Goal: Information Seeking & Learning: Learn about a topic

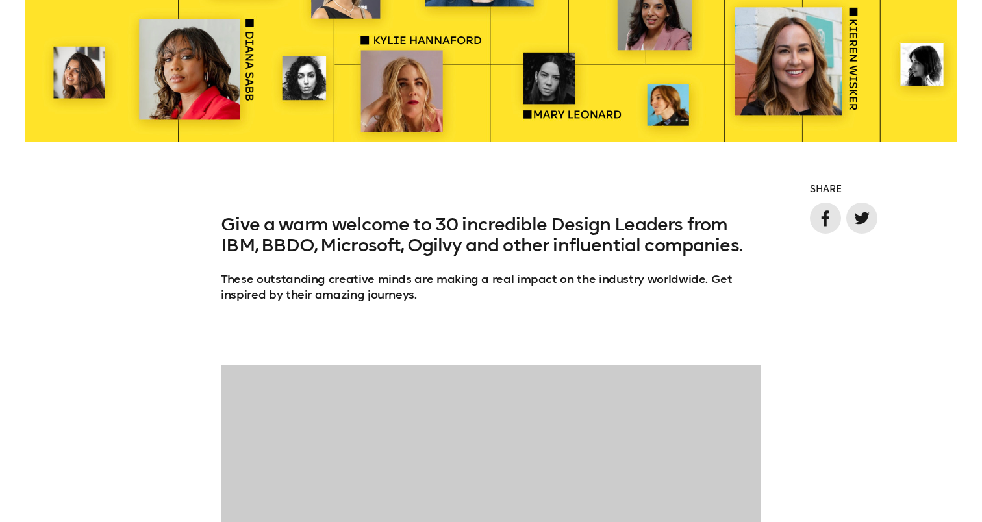
scroll to position [802, 0]
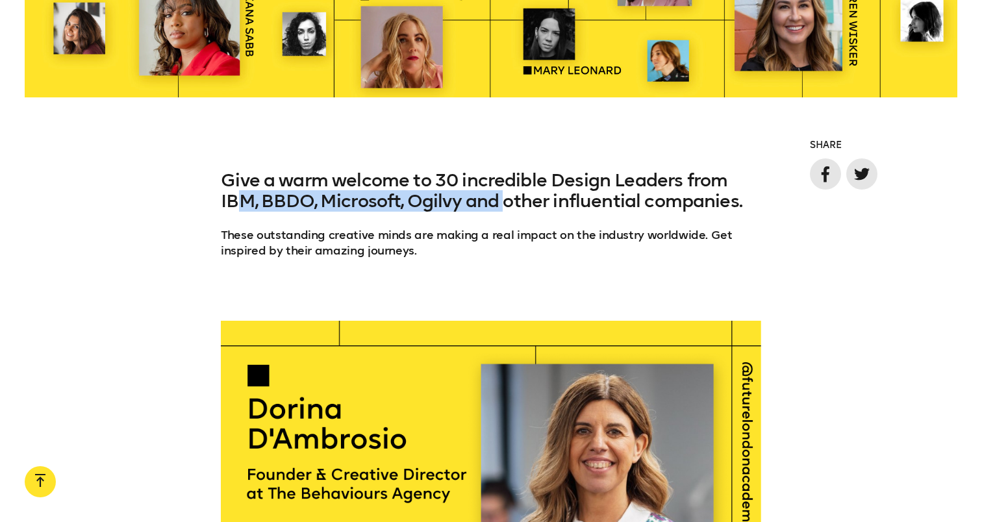
drag, startPoint x: 233, startPoint y: 205, endPoint x: 573, endPoint y: 197, distance: 339.8
click at [555, 197] on h3 "Give a warm welcome to 30 incredible Design Leaders from IBM, BBDO, Microsoft, …" at bounding box center [491, 191] width 540 height 42
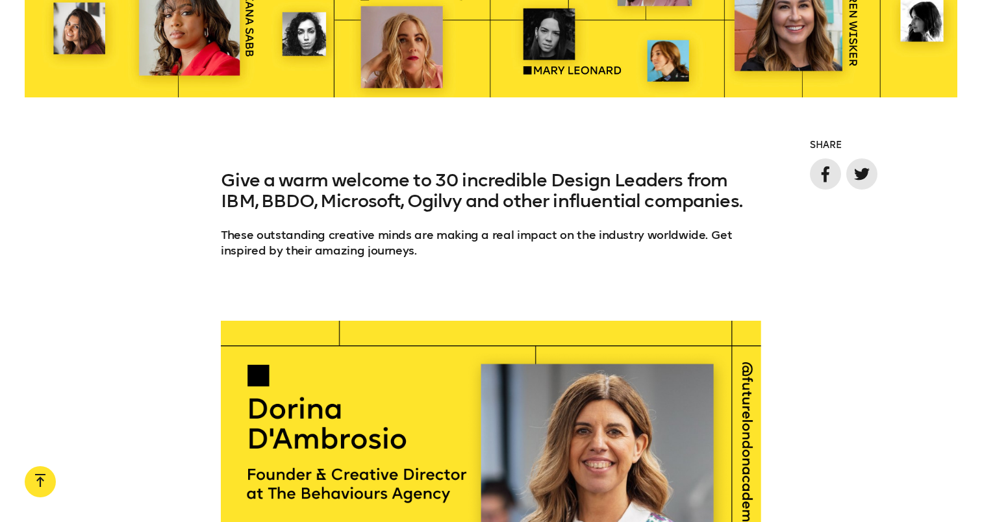
click at [573, 197] on h3 "Give a warm welcome to 30 incredible Design Leaders from IBM, BBDO, Microsoft, …" at bounding box center [491, 191] width 540 height 42
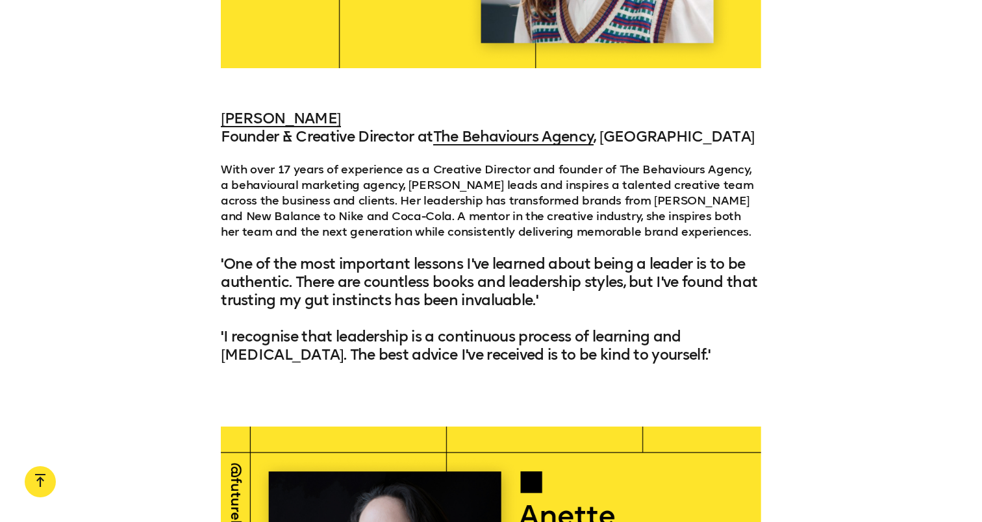
scroll to position [1482, 0]
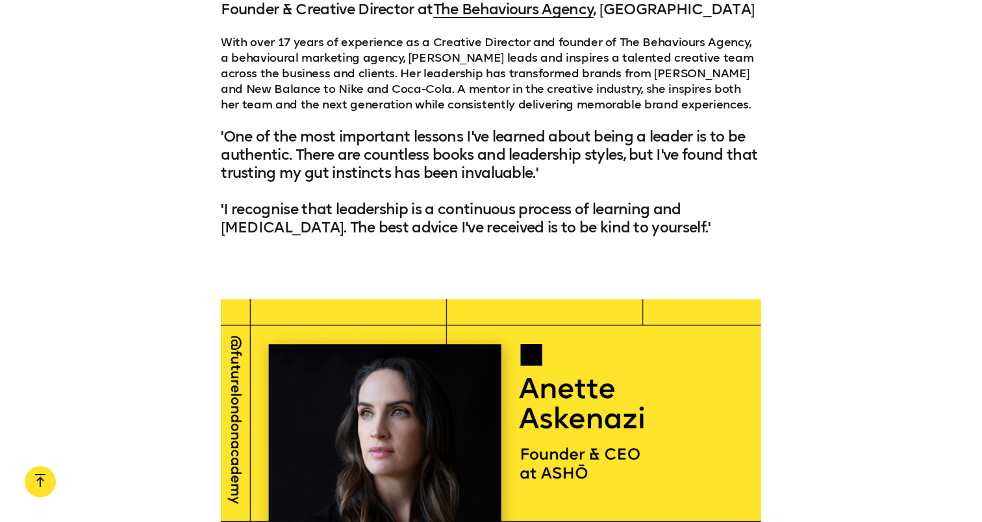
click at [216, 108] on div "[PERSON_NAME] & Creative Director at The Behaviours Agency , [GEOGRAPHIC_DATA] …" at bounding box center [491, 125] width 982 height 286
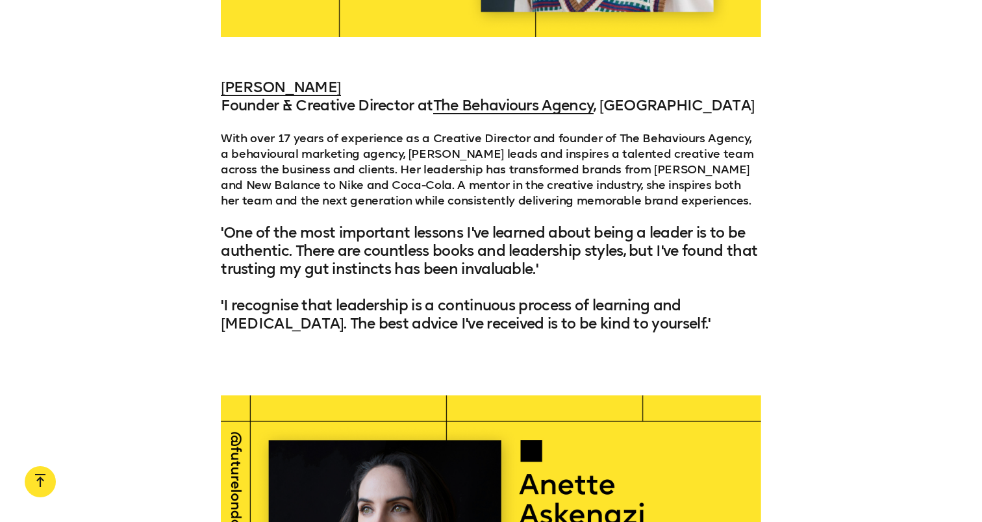
scroll to position [1385, 0]
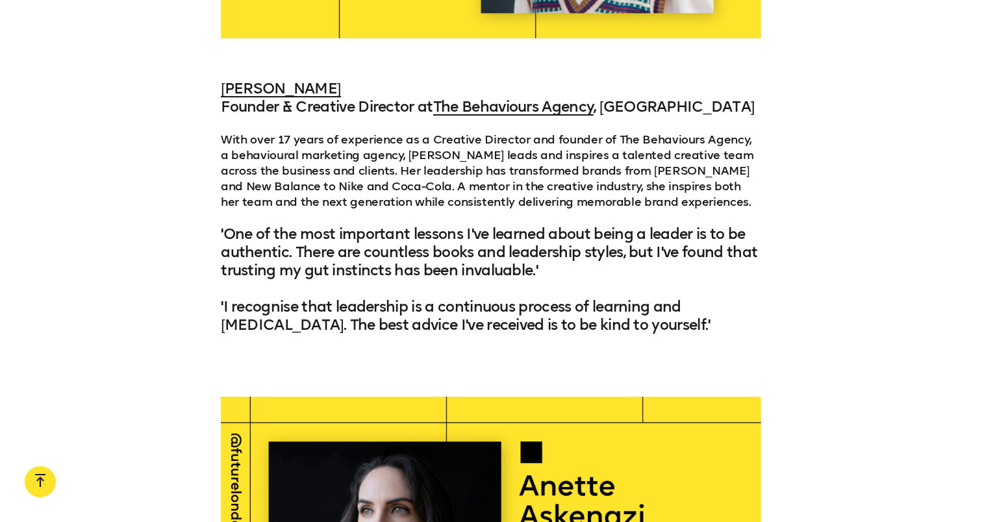
click at [98, 192] on div "[PERSON_NAME] & Creative Director at The Behaviours Agency , [GEOGRAPHIC_DATA] …" at bounding box center [491, 223] width 982 height 286
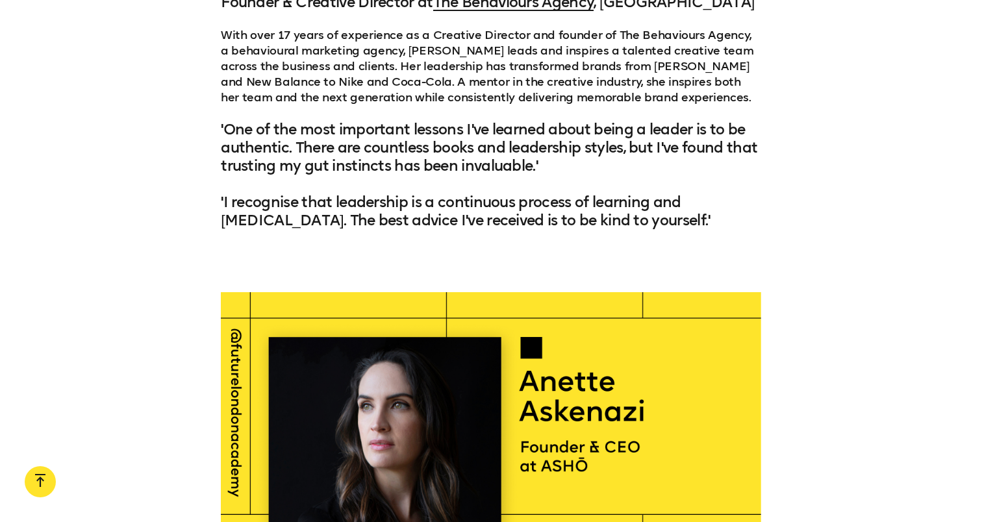
scroll to position [1542, 0]
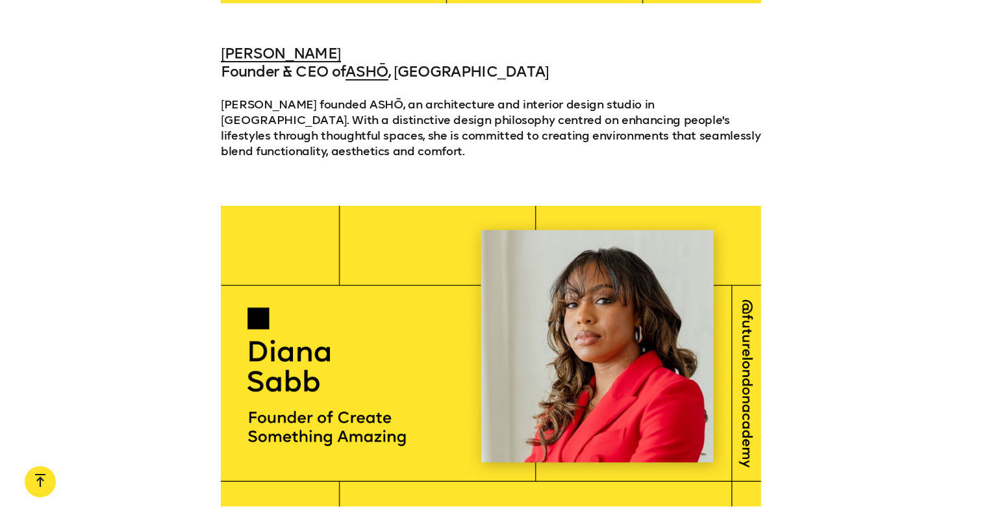
click at [151, 136] on div "[PERSON_NAME] Founder & CEO of ASHŌ , [GEOGRAPHIC_DATA] [PERSON_NAME] founded A…" at bounding box center [491, 110] width 982 height 130
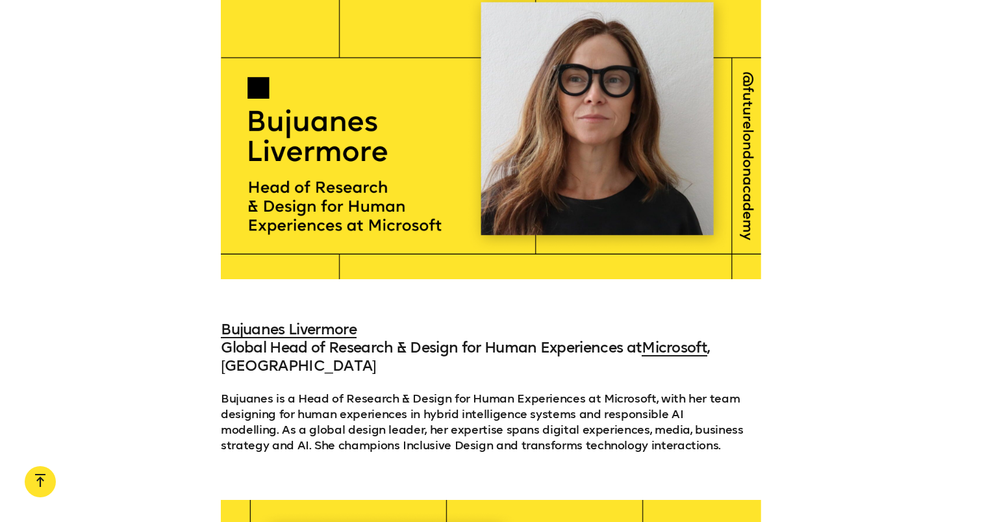
scroll to position [4851, 0]
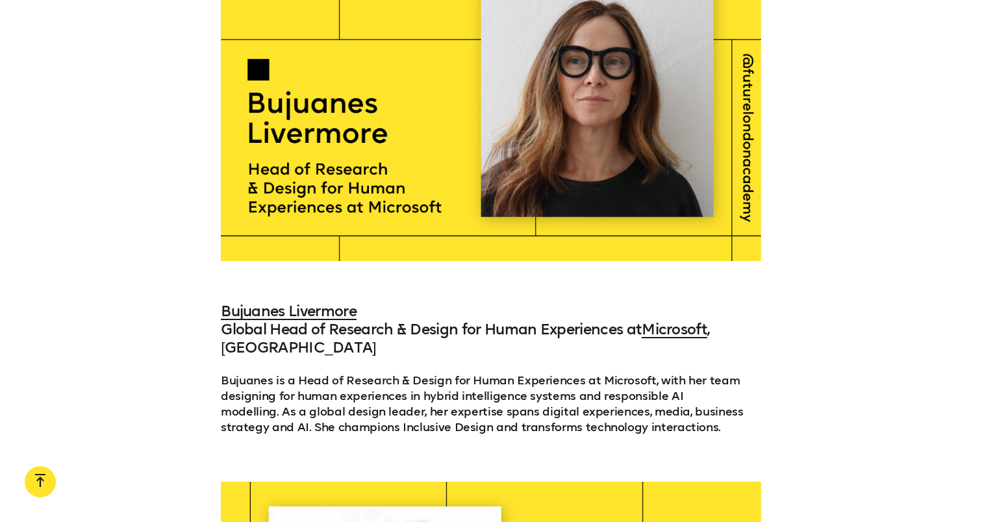
click at [102, 236] on div at bounding box center [491, 110] width 982 height 301
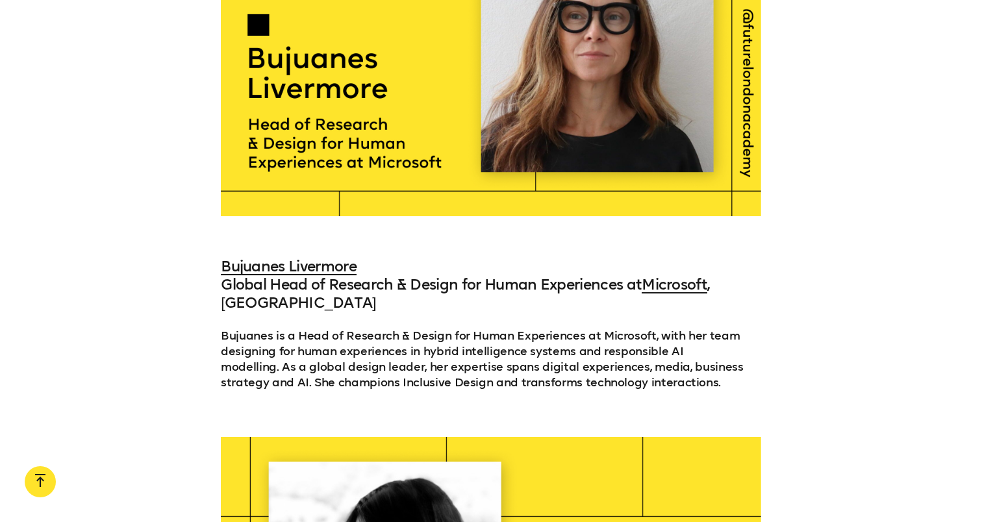
scroll to position [4898, 0]
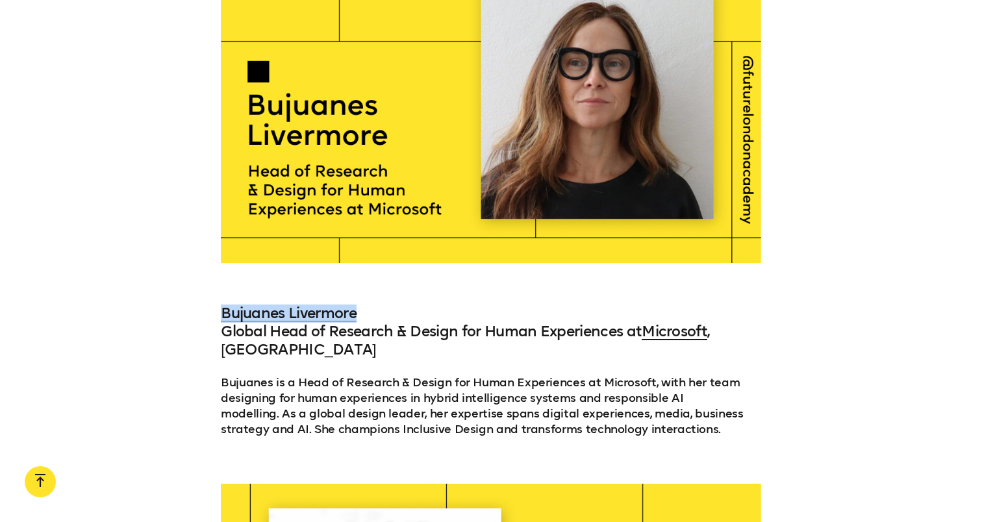
scroll to position [4848, 0]
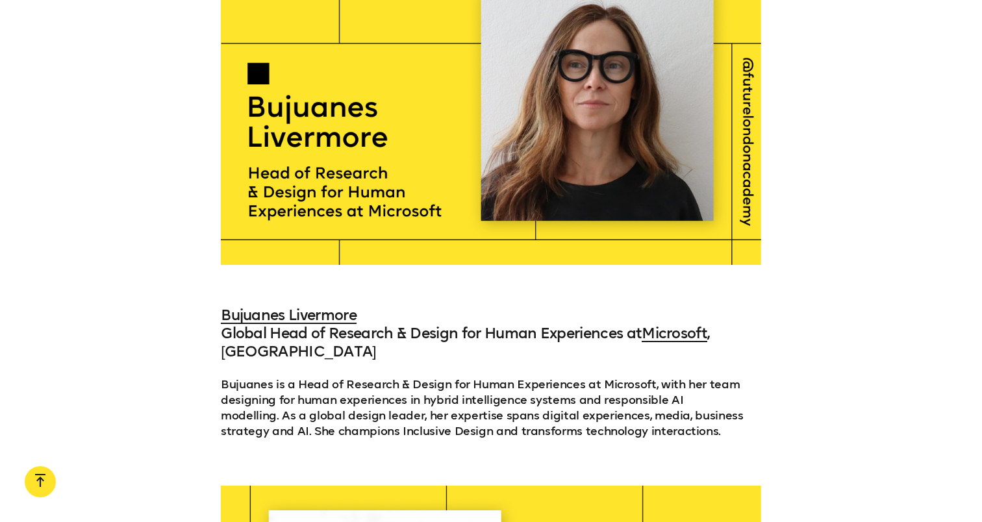
click at [187, 248] on div at bounding box center [491, 114] width 982 height 301
drag, startPoint x: 205, startPoint y: 295, endPoint x: 377, endPoint y: 298, distance: 172.2
click at [377, 307] on div "Bujuanes Livermore Global Head of Research & Design for Human Experiences at Mi…" at bounding box center [491, 381] width 982 height 148
copy link "Bujuanes Livermore"
click at [127, 221] on div at bounding box center [491, 114] width 982 height 301
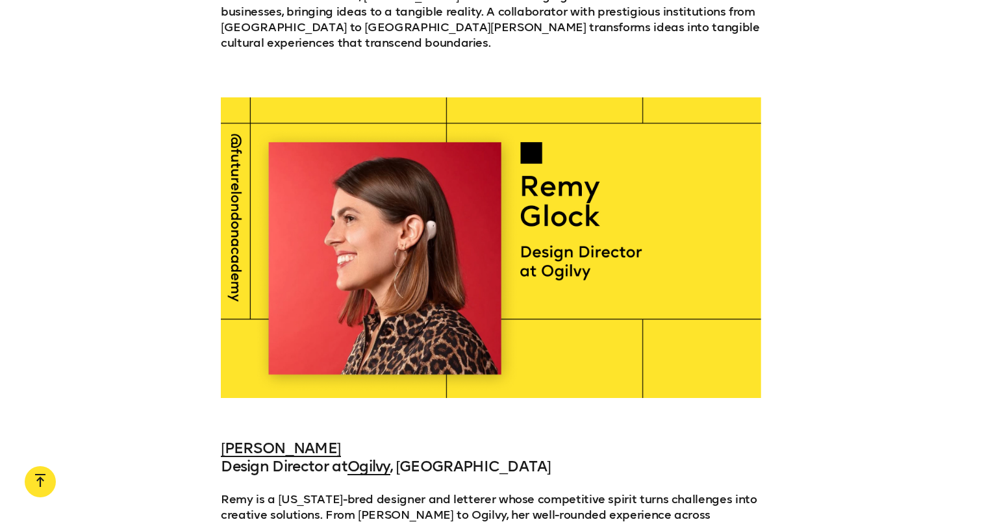
scroll to position [8690, 0]
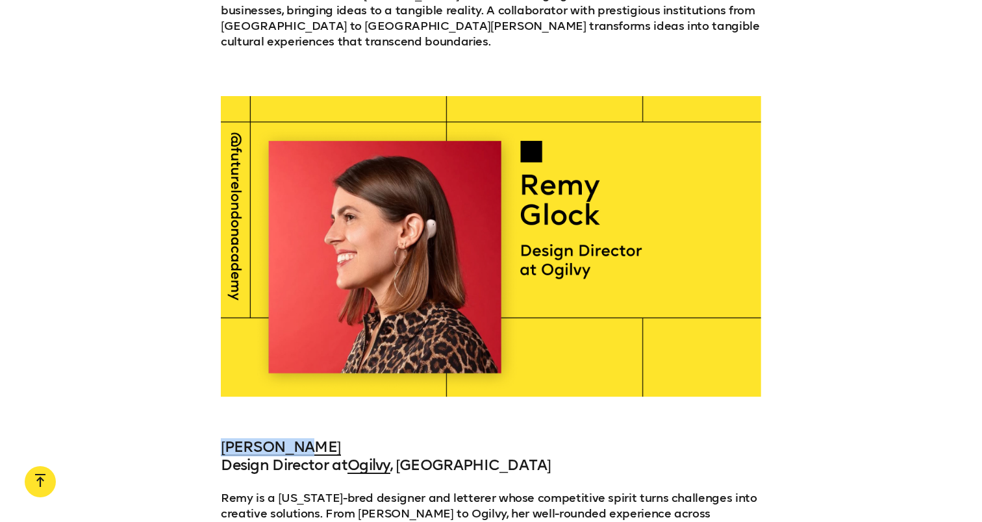
drag, startPoint x: 346, startPoint y: 346, endPoint x: 201, endPoint y: 348, distance: 145.5
copy link "[PERSON_NAME]"
click at [139, 227] on div at bounding box center [491, 246] width 982 height 301
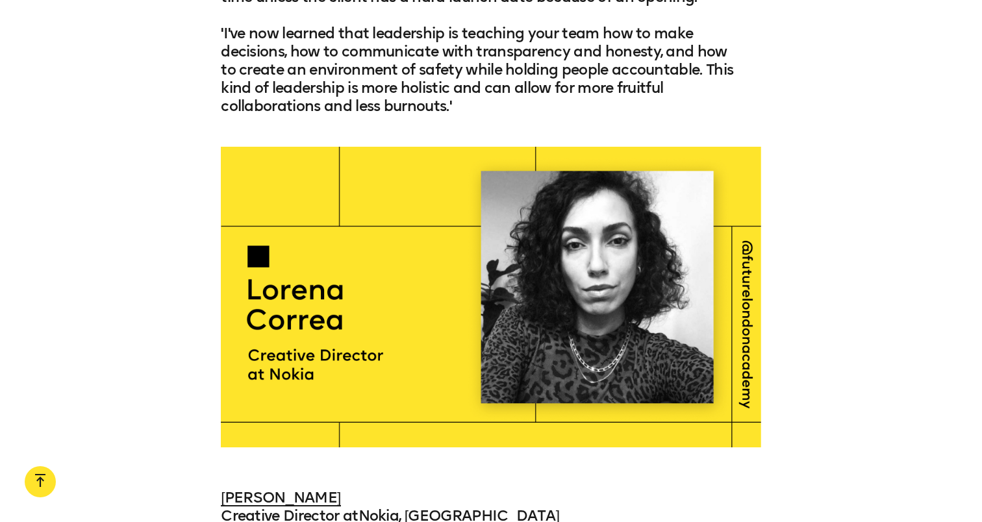
scroll to position [12124, 0]
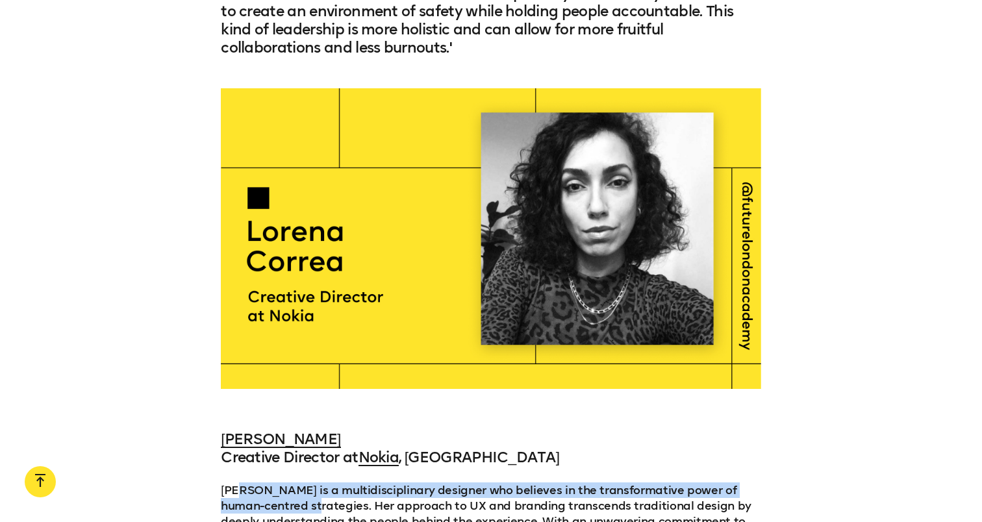
drag, startPoint x: 240, startPoint y: 340, endPoint x: 346, endPoint y: 369, distance: 110.3
click at [340, 483] on p "[PERSON_NAME] is a multidisciplinary designer who believes in the transformativ…" at bounding box center [491, 530] width 540 height 94
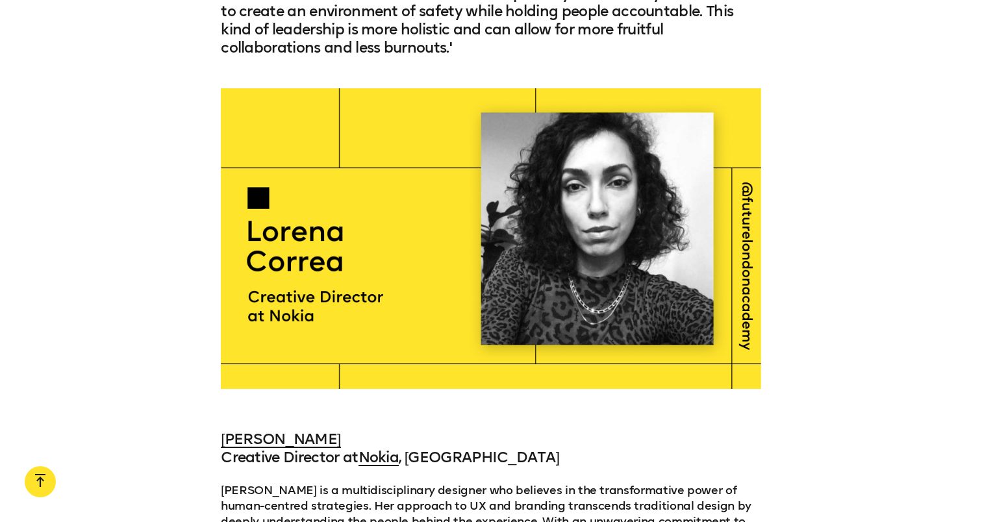
click at [346, 483] on p "[PERSON_NAME] is a multidisciplinary designer who believes in the transformativ…" at bounding box center [491, 530] width 540 height 94
click at [306, 431] on link "[PERSON_NAME]" at bounding box center [281, 440] width 120 height 18
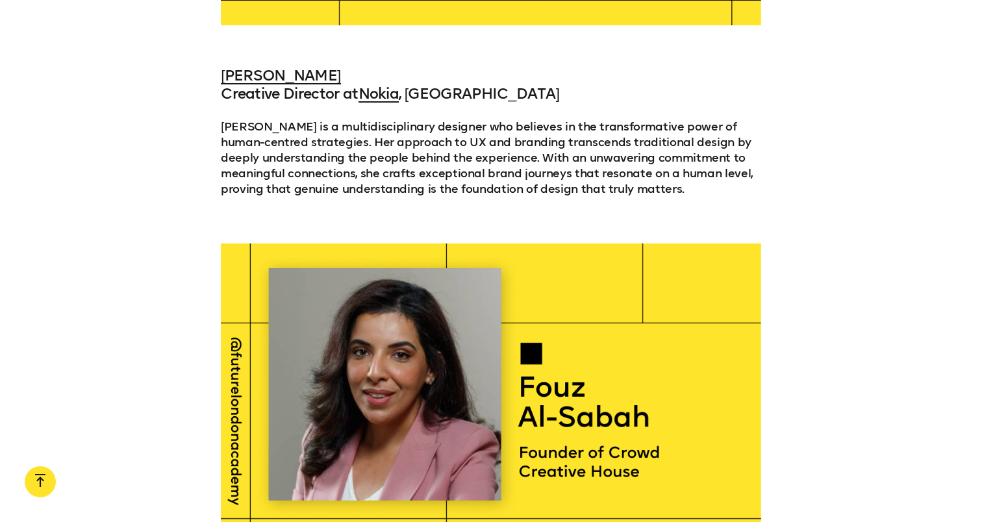
click at [134, 257] on div at bounding box center [491, 394] width 982 height 301
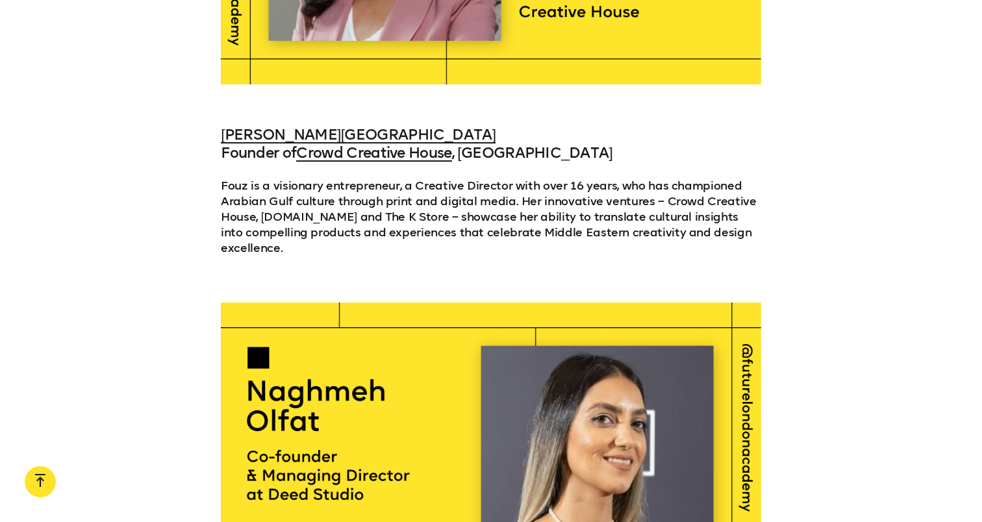
scroll to position [12950, 0]
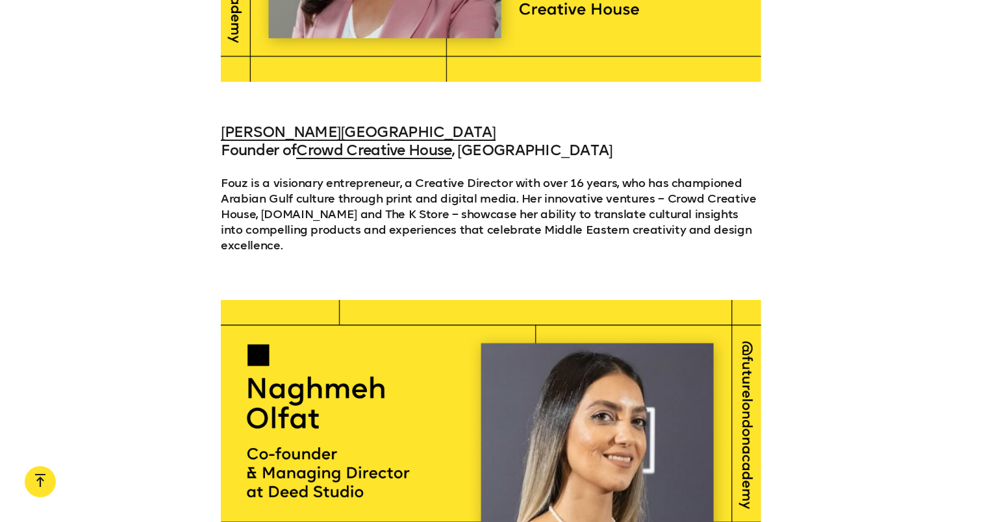
click at [134, 300] on div at bounding box center [491, 450] width 982 height 301
click at [99, 300] on div at bounding box center [491, 450] width 982 height 301
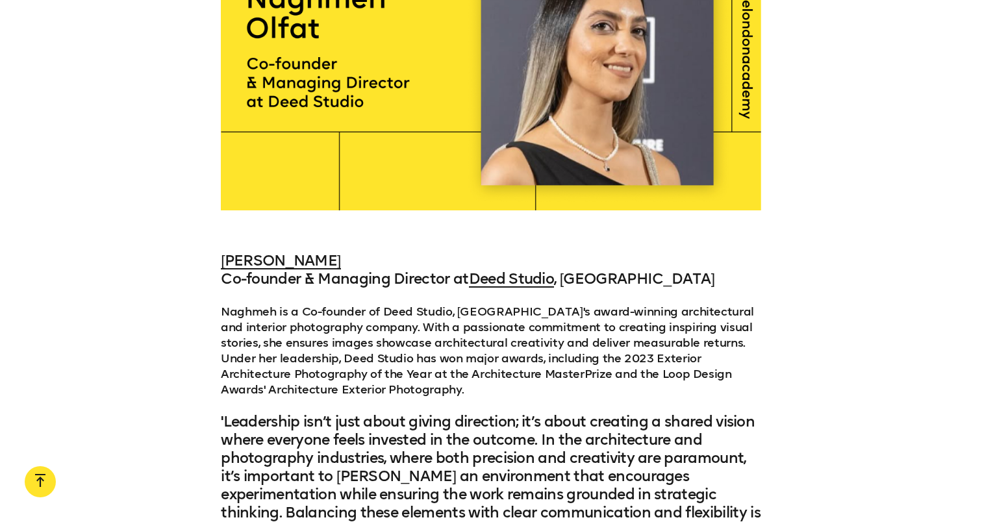
scroll to position [13342, 0]
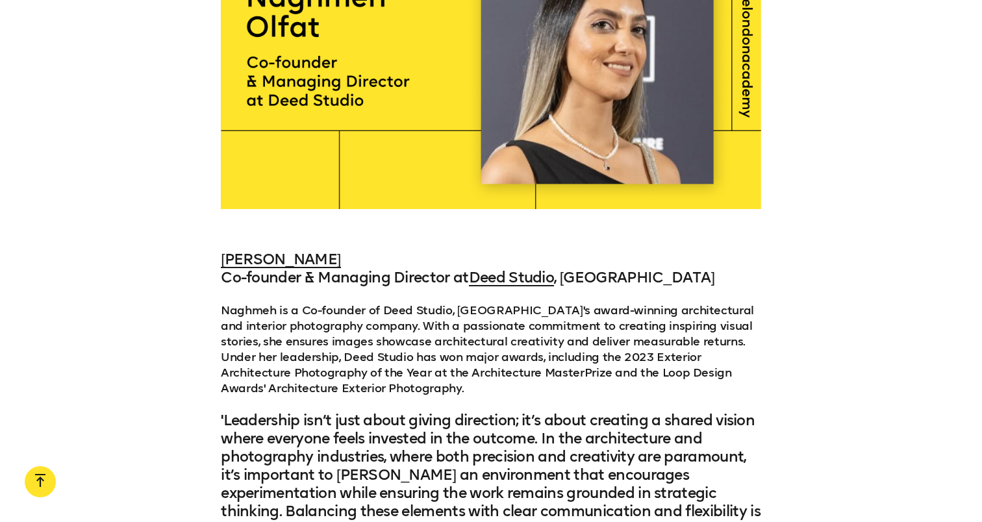
click at [107, 251] on div "[PERSON_NAME] Co-founder & Managing Director at [GEOGRAPHIC_DATA] , [GEOGRAPHIC…" at bounding box center [491, 483] width 982 height 465
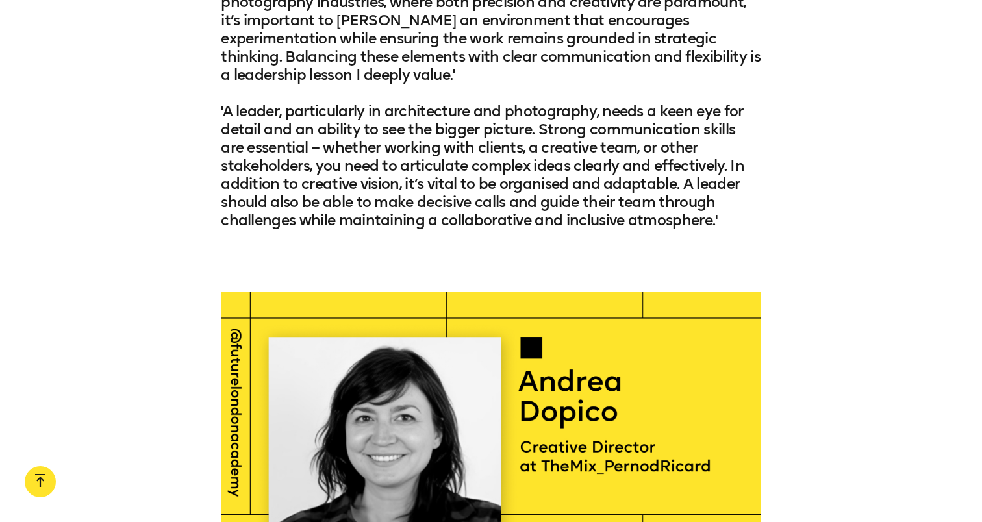
scroll to position [13831, 0]
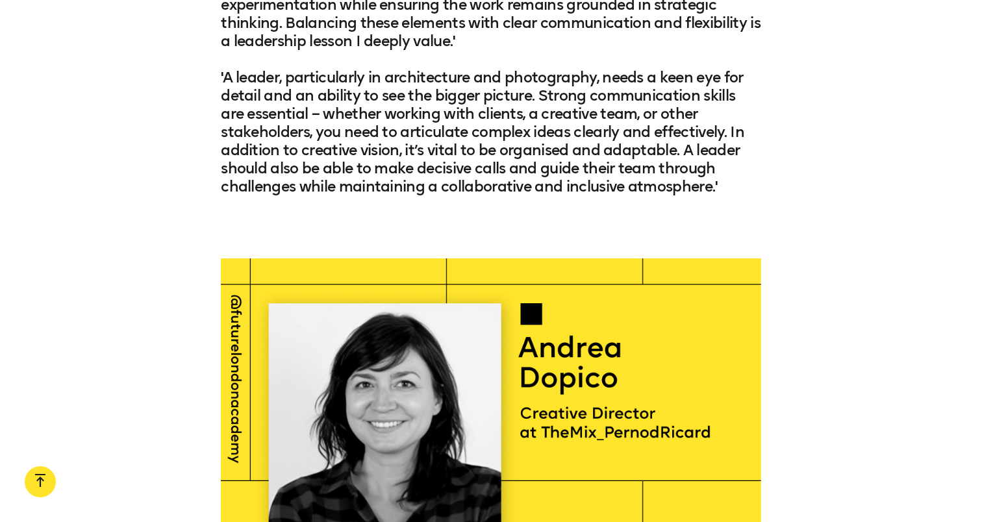
click at [107, 259] on div at bounding box center [491, 409] width 982 height 301
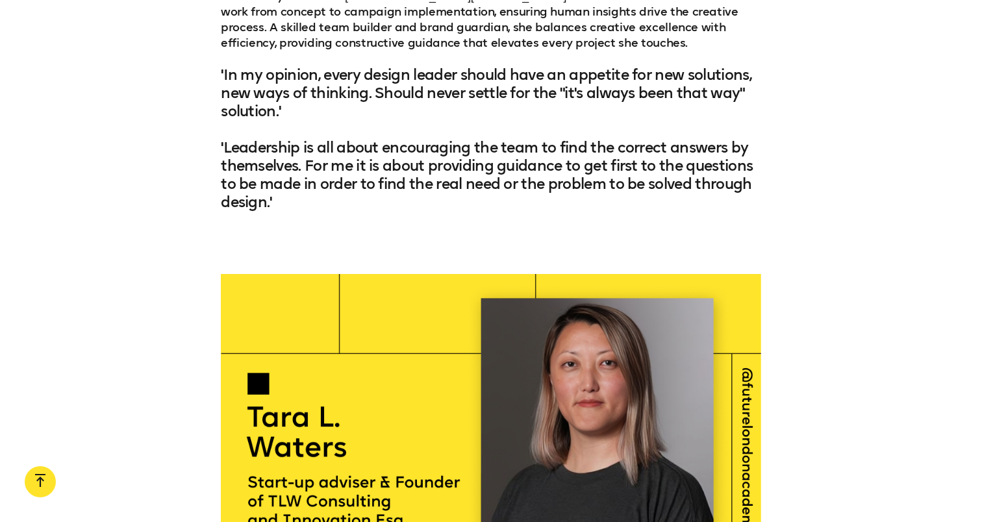
scroll to position [14514, 0]
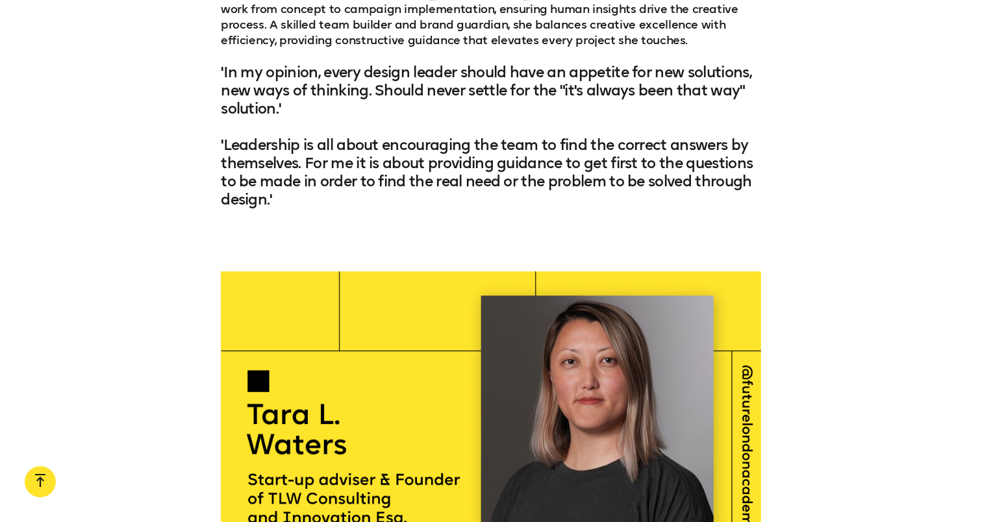
click at [107, 272] on div at bounding box center [491, 422] width 982 height 301
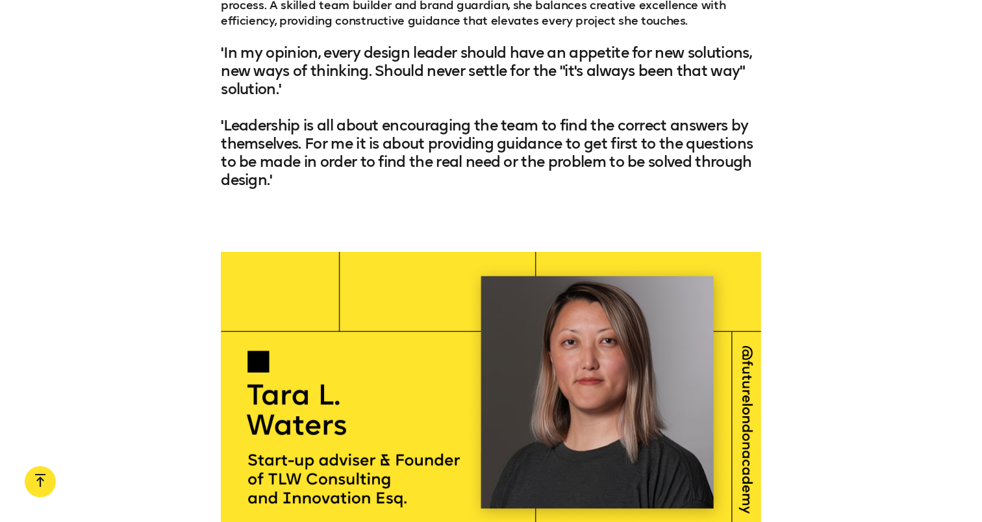
scroll to position [14543, 0]
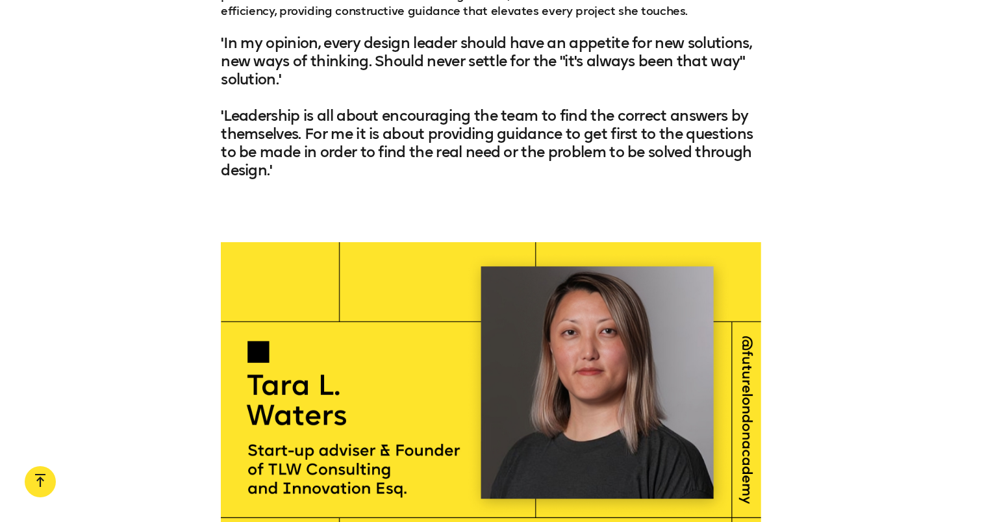
click at [107, 242] on div at bounding box center [491, 392] width 982 height 301
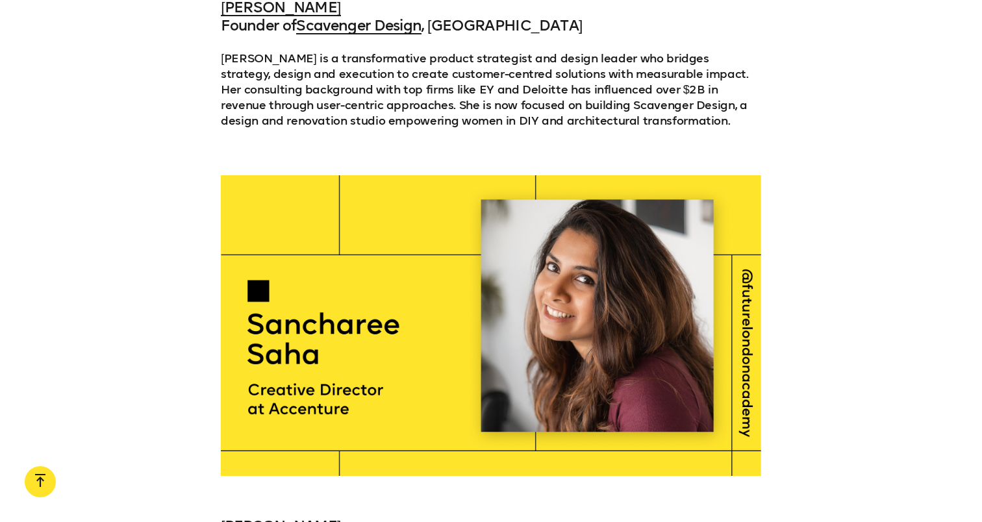
scroll to position [15679, 0]
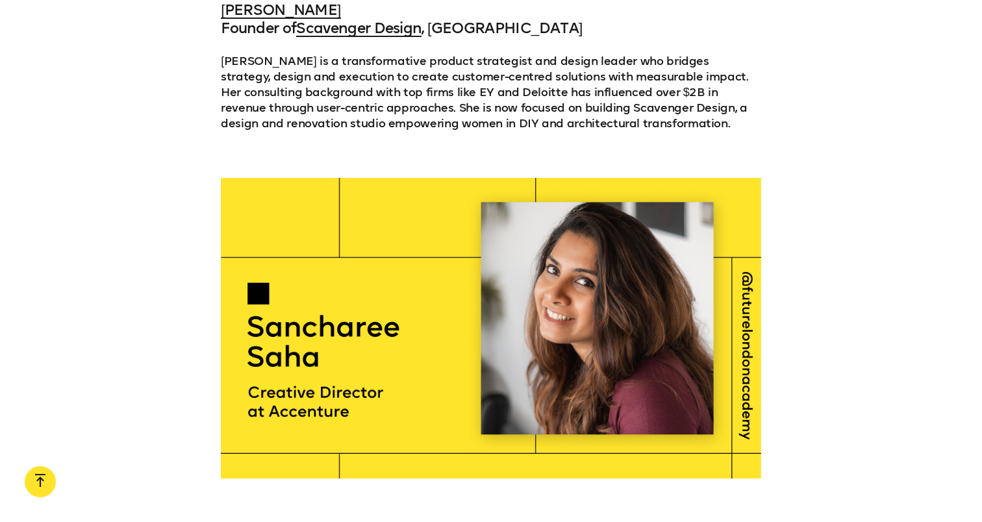
drag, startPoint x: 336, startPoint y: 362, endPoint x: 212, endPoint y: 364, distance: 124.7
copy link "[PERSON_NAME]"
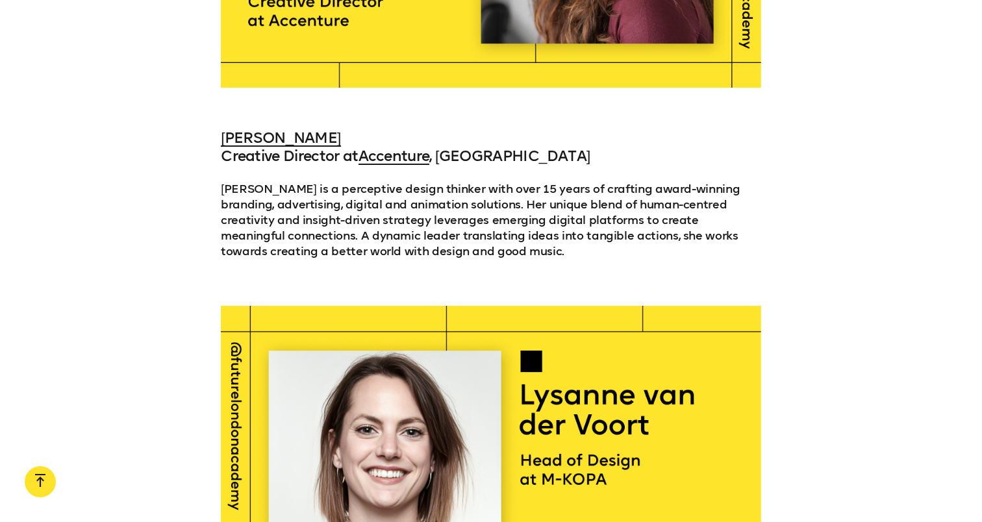
click at [140, 306] on div at bounding box center [491, 456] width 982 height 301
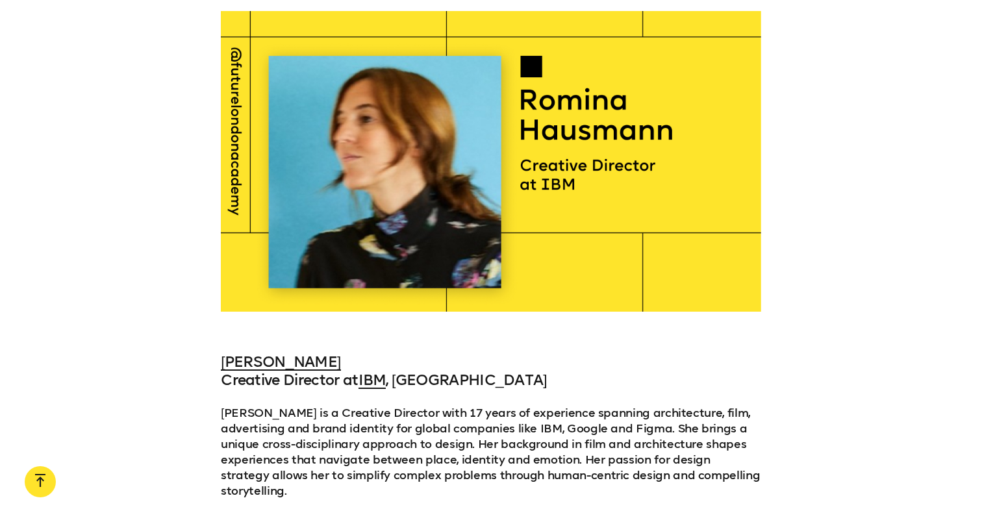
click at [140, 353] on div "[PERSON_NAME] Creative Director at IBM , [GEOGRAPHIC_DATA] Romina is a Creative…" at bounding box center [491, 425] width 982 height 145
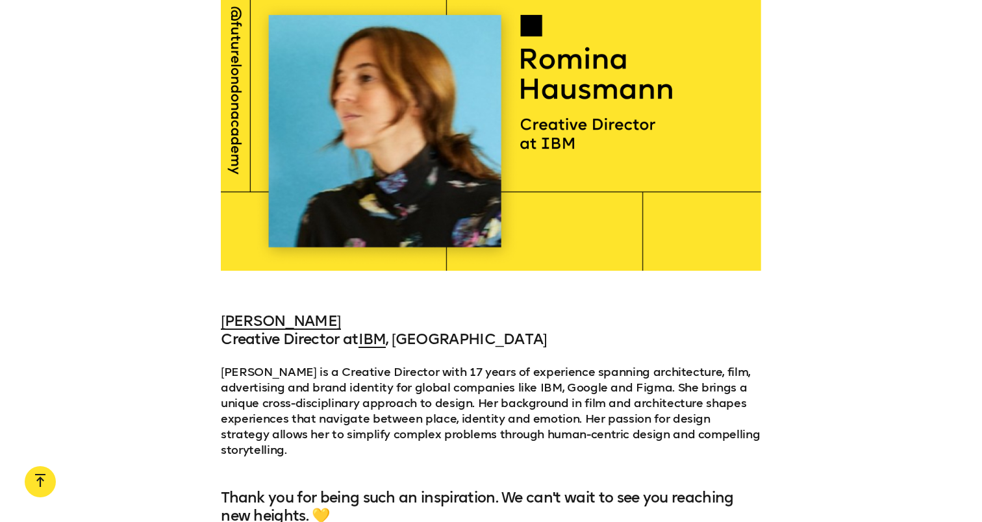
scroll to position [18340, 0]
